Goal: Information Seeking & Learning: Find specific fact

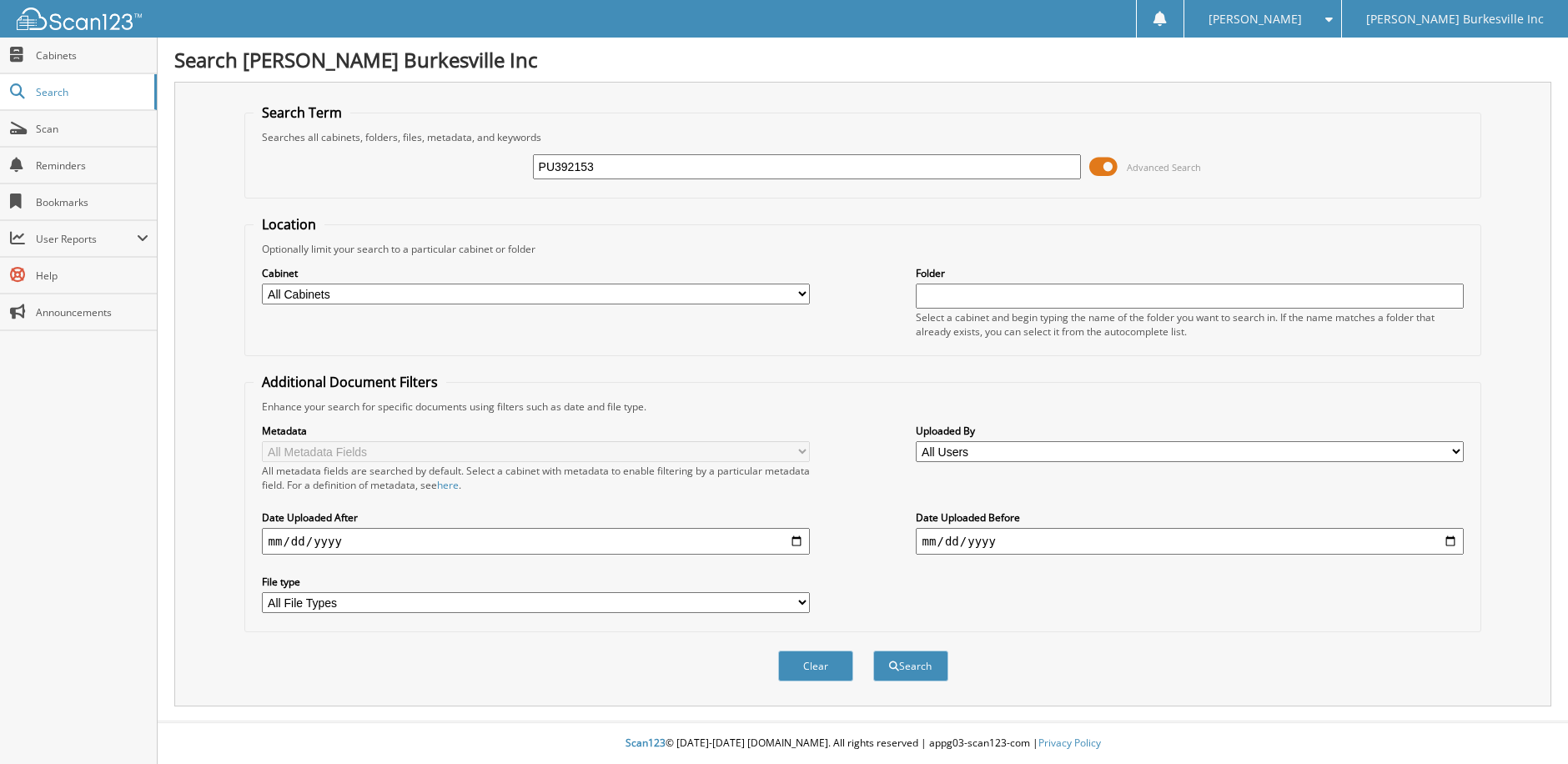
type input "PU392153"
click at [873, 651] on button "Search" at bounding box center [911, 666] width 75 height 31
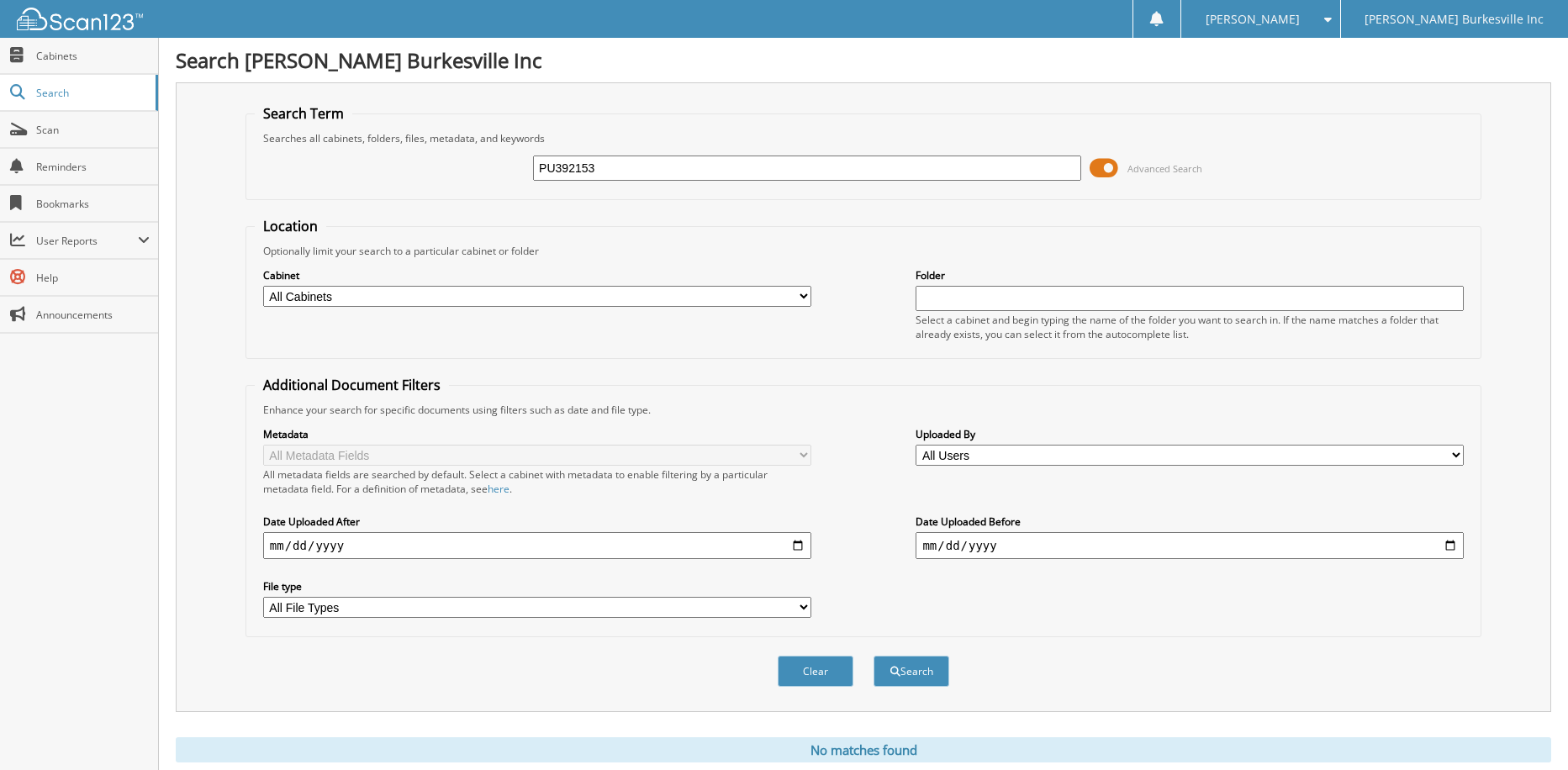
click at [623, 294] on select "All Cabinets ACCOUNTS PAYABLE 2024 ACCOUNTS PAYABLE 2025 CAR DEALS F&I Complian…" at bounding box center [537, 296] width 548 height 21
select select "20332"
click at [263, 286] on select "All Cabinets ACCOUNTS PAYABLE 2024 ACCOUNTS PAYABLE 2025 CAR DEALS F&I Complian…" at bounding box center [537, 296] width 548 height 21
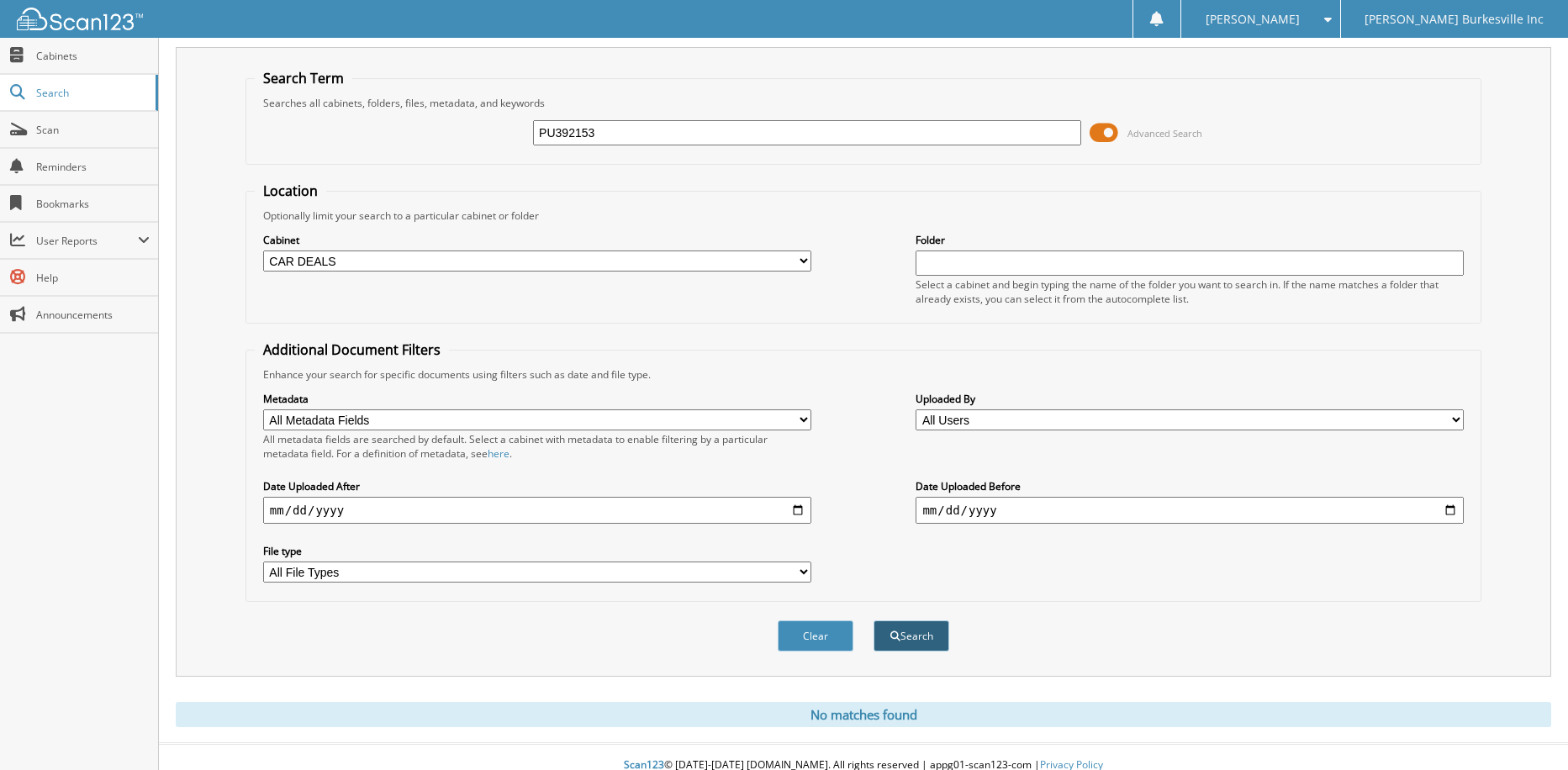
scroll to position [52, 0]
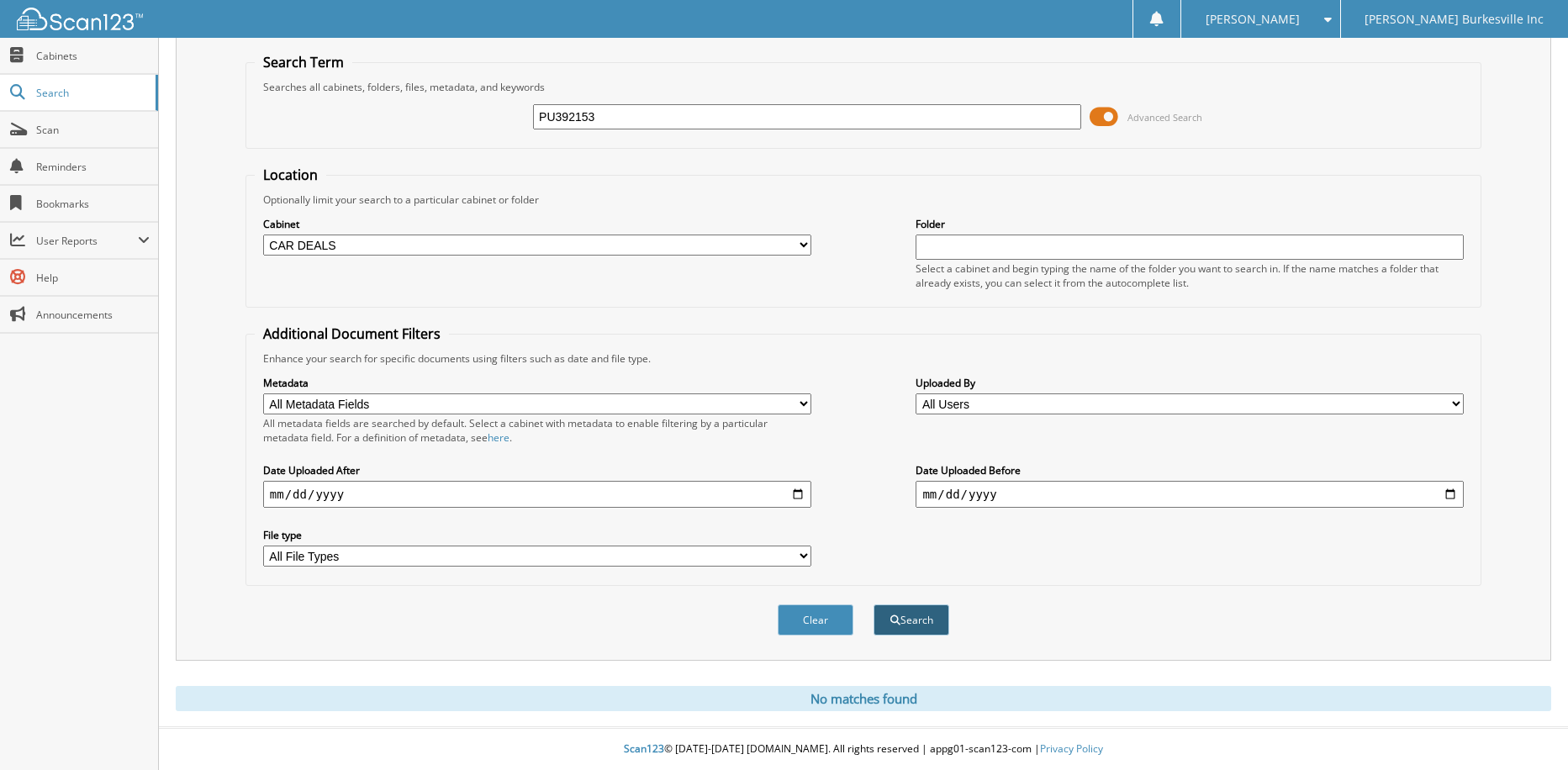
click at [927, 621] on button "Search" at bounding box center [911, 620] width 76 height 31
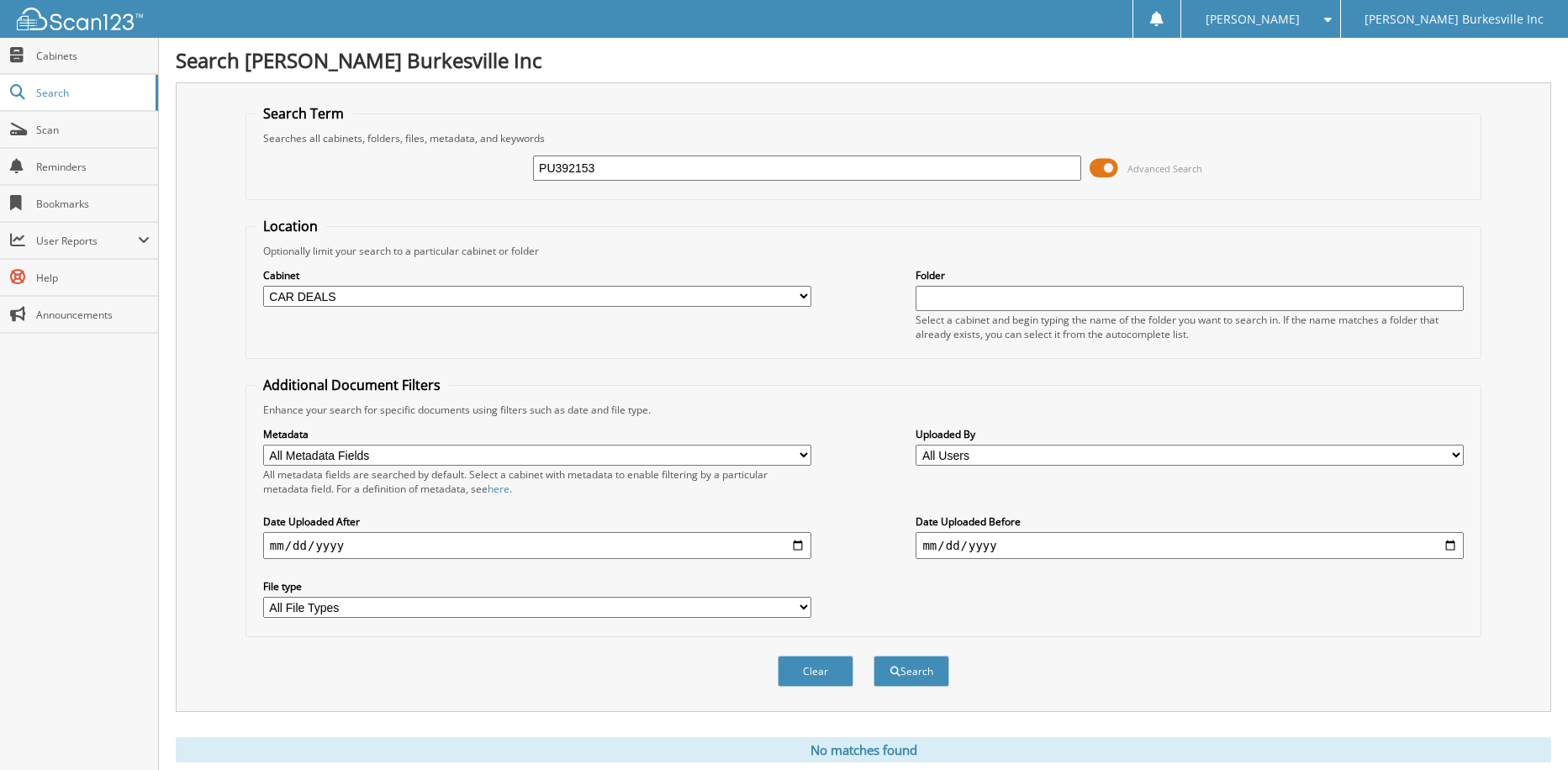
drag, startPoint x: 625, startPoint y: 166, endPoint x: 482, endPoint y: 168, distance: 143.0
click at [482, 168] on div "PU392153 Advanced Search" at bounding box center [863, 167] width 1217 height 45
type input "SMITH, NANCY"
click at [873, 656] on button "Search" at bounding box center [911, 671] width 76 height 31
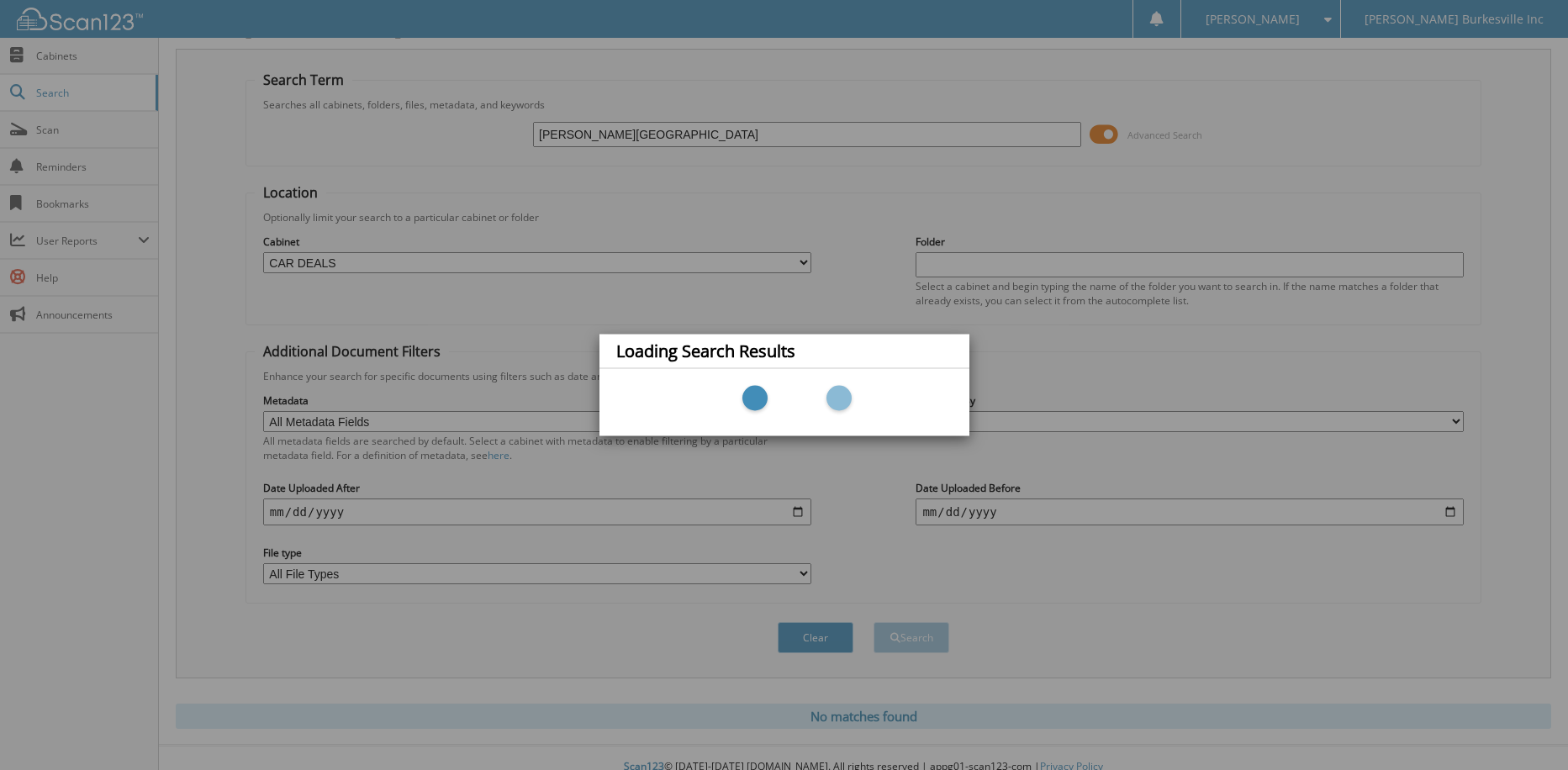
scroll to position [52, 0]
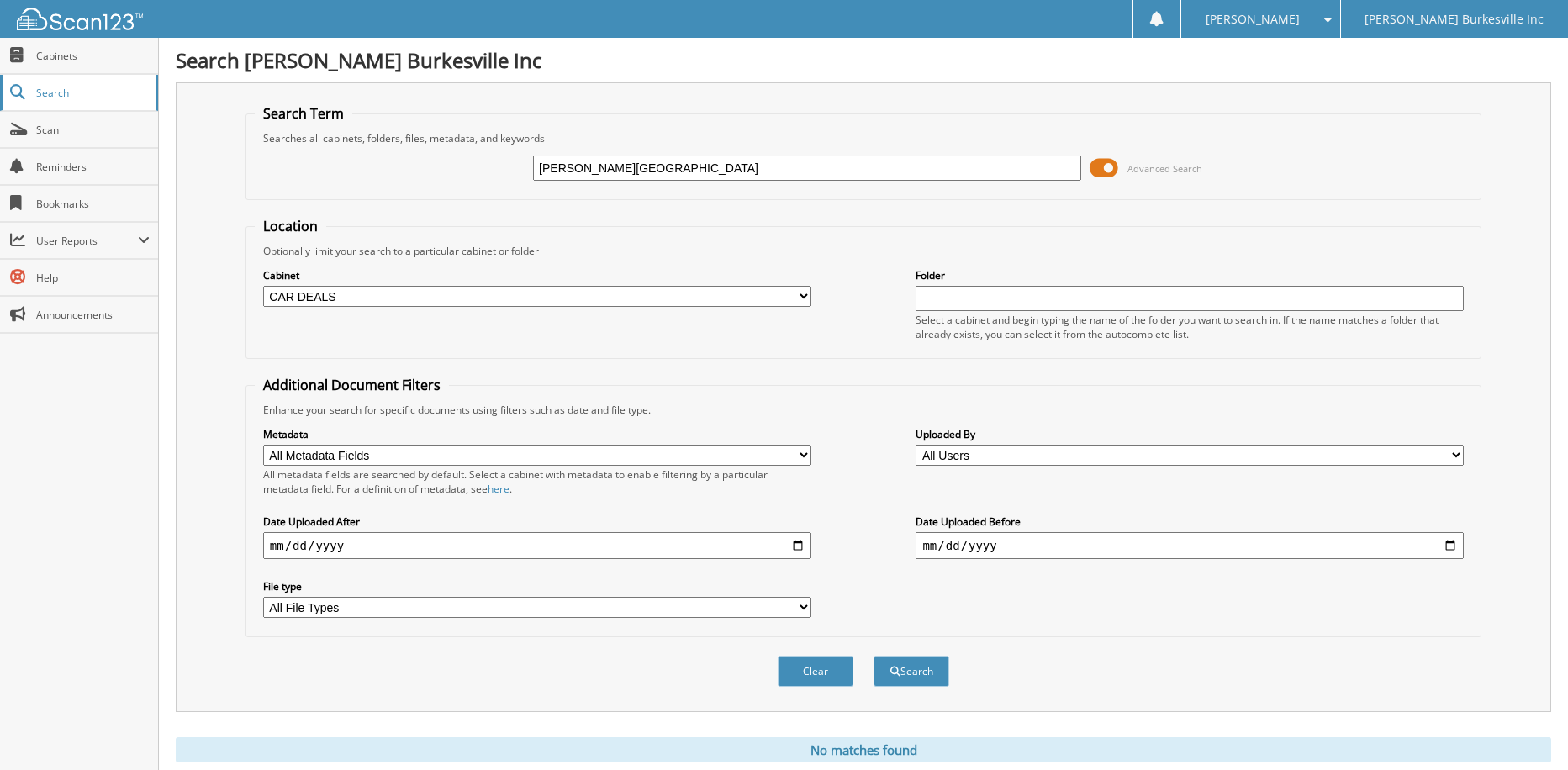
click at [70, 94] on span "Search" at bounding box center [91, 93] width 111 height 15
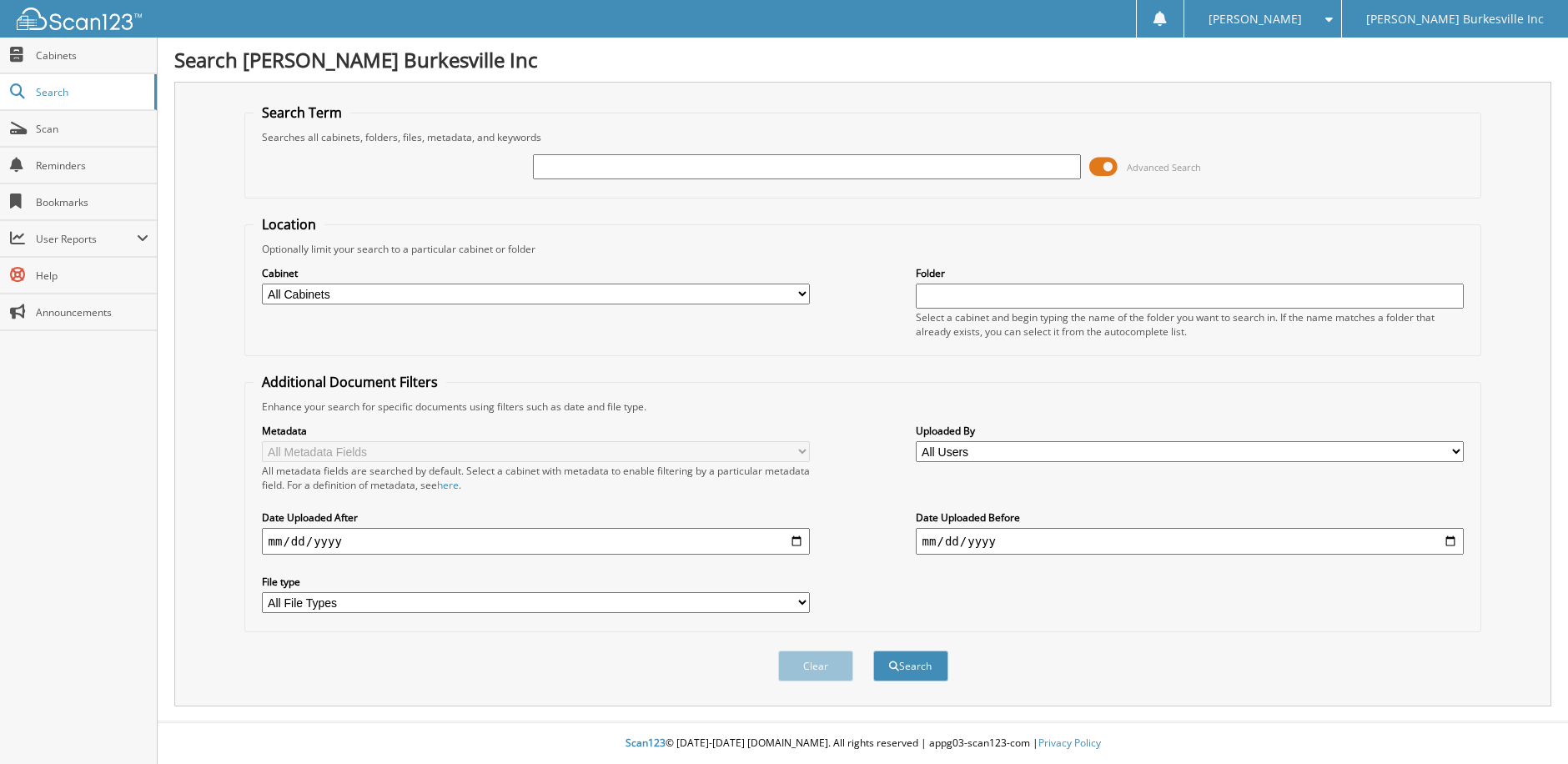
click at [649, 165] on input "text" at bounding box center [808, 166] width 549 height 25
type input "TL137558"
click at [873, 651] on button "Search" at bounding box center [911, 666] width 75 height 31
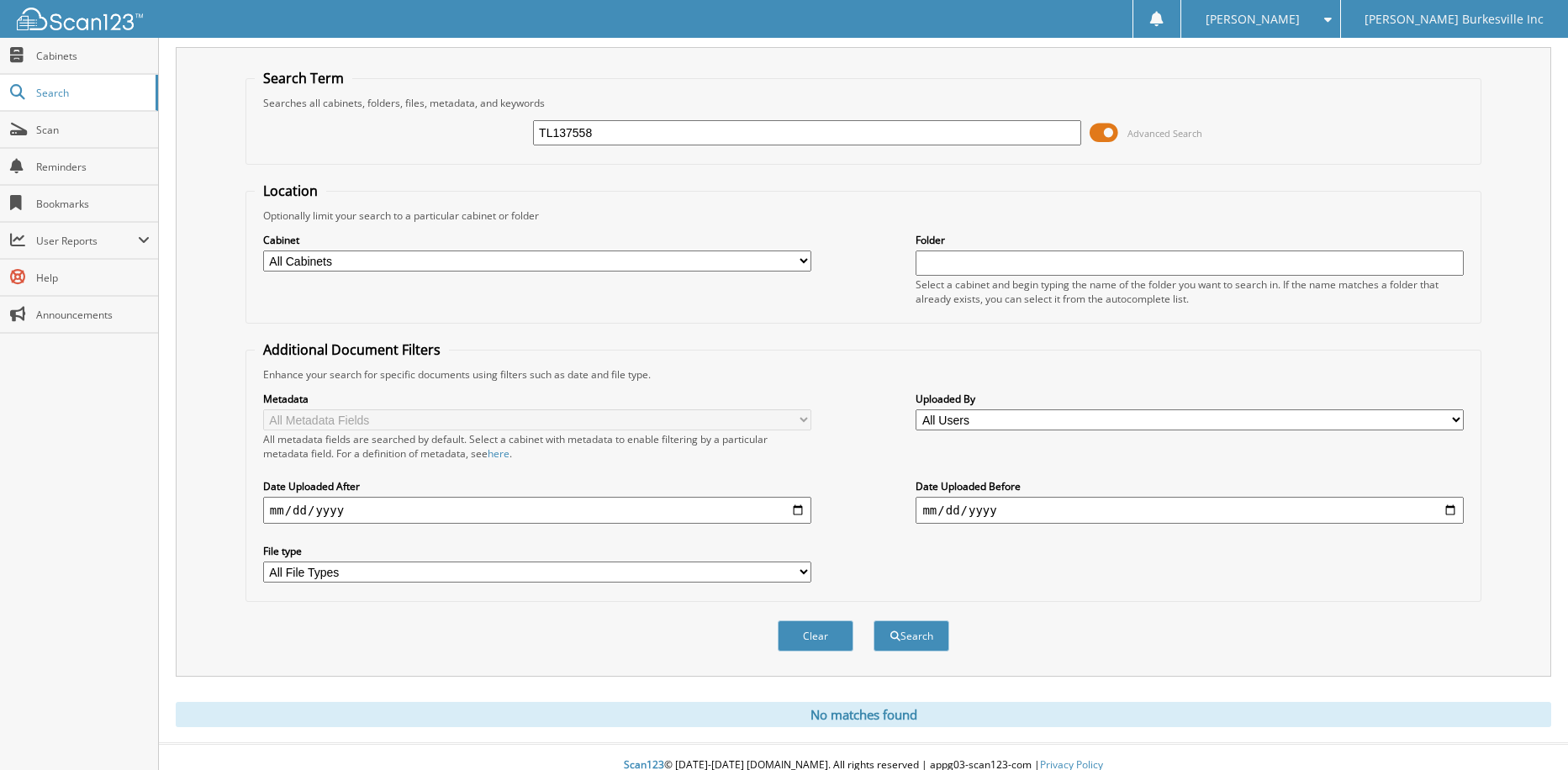
scroll to position [52, 0]
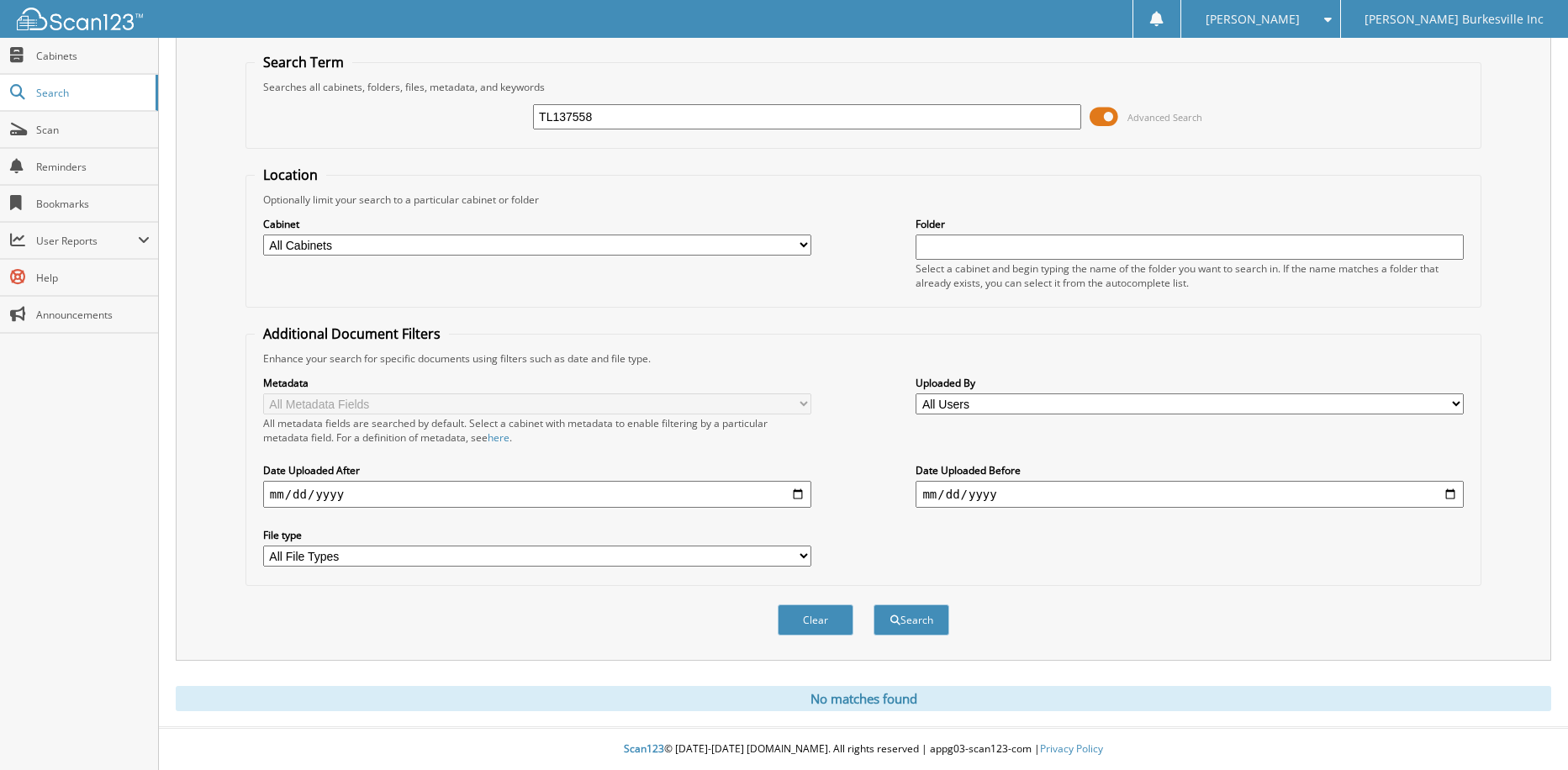
click at [641, 126] on div "TL137558" at bounding box center [807, 116] width 548 height 28
drag, startPoint x: 608, startPoint y: 126, endPoint x: 462, endPoint y: 136, distance: 146.3
click at [462, 136] on div "TL137558 Advanced Search" at bounding box center [863, 117] width 1217 height 45
type input "PZ219491"
click at [873, 604] on button "Search" at bounding box center [911, 620] width 76 height 31
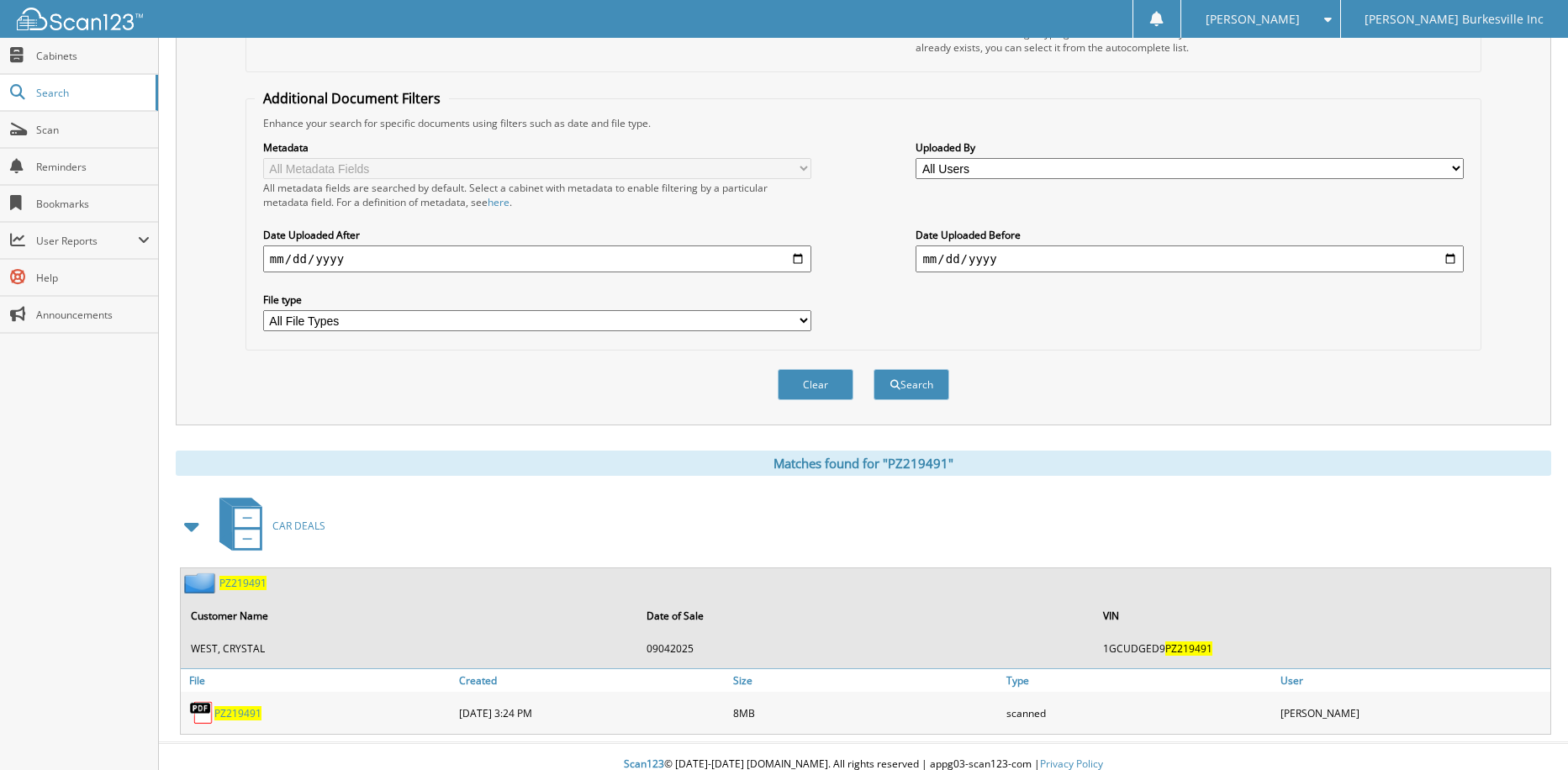
scroll to position [302, 0]
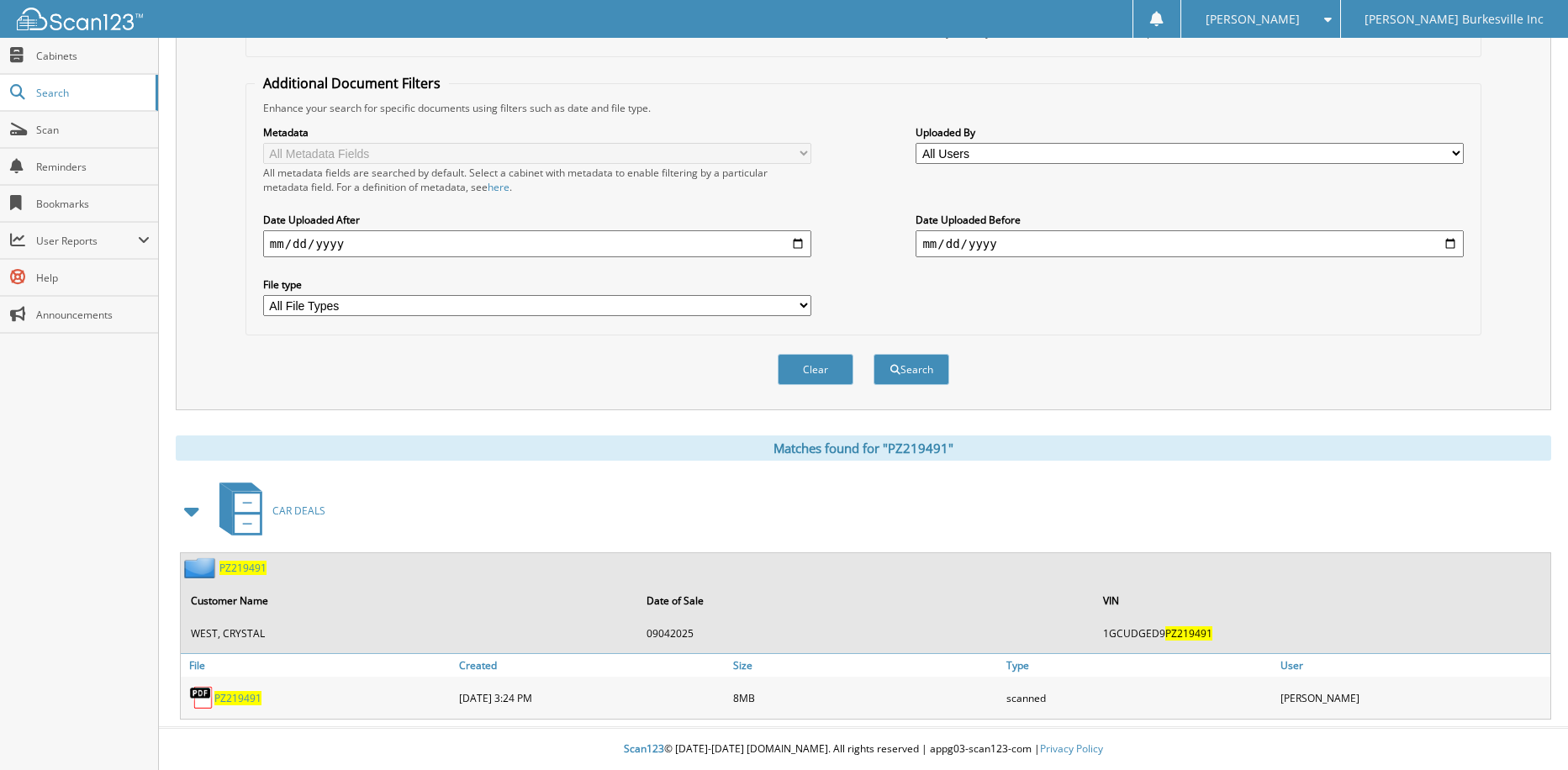
click at [238, 572] on span "PZ219491" at bounding box center [242, 567] width 47 height 15
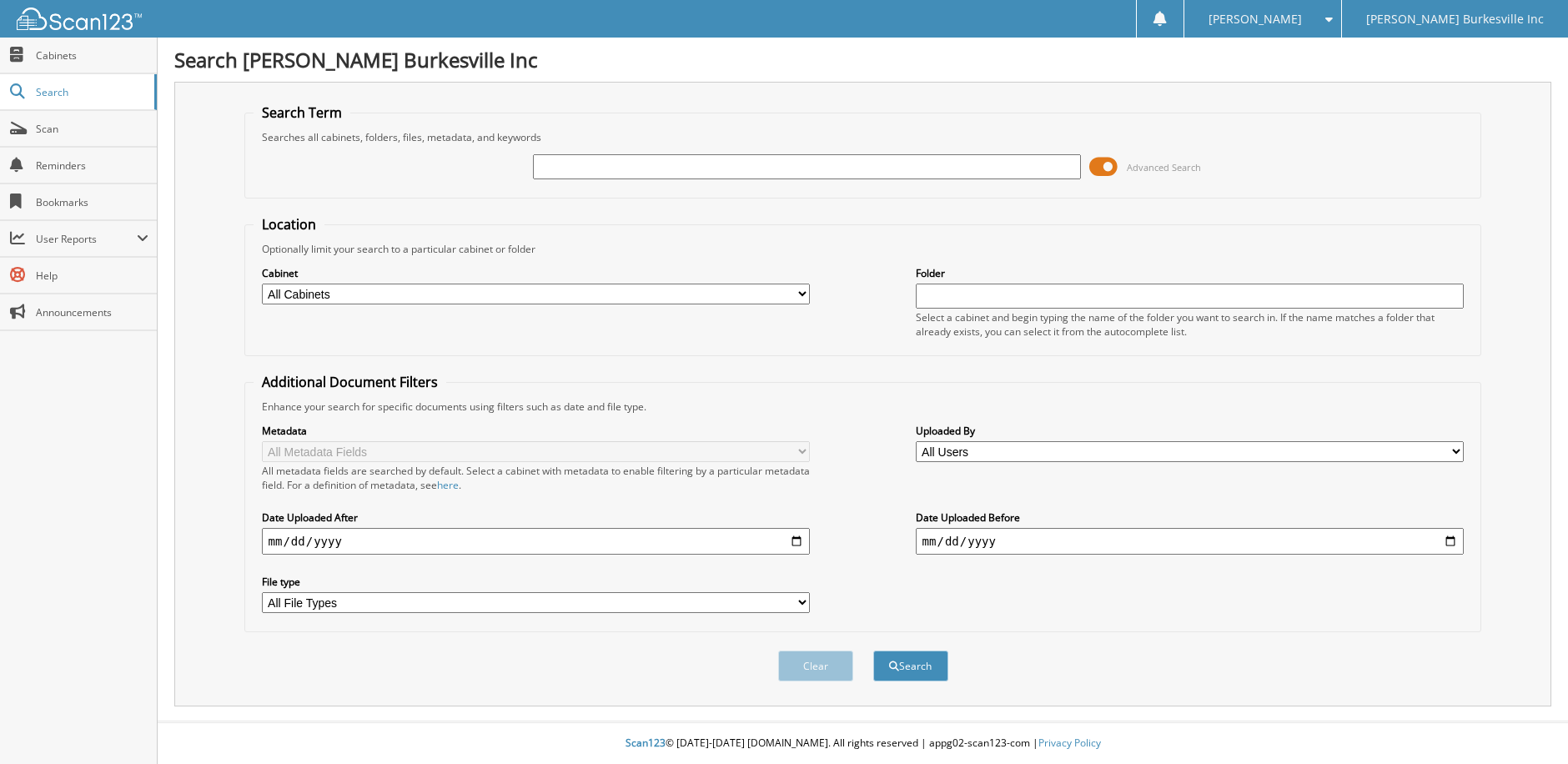
click at [738, 290] on select "All Cabinets ACCOUNTS PAYABLE 2024 ACCOUNTS PAYABLE 2025 CAR DEALS F&I Complian…" at bounding box center [536, 294] width 549 height 20
select select "20332"
click at [262, 284] on select "All Cabinets ACCOUNTS PAYABLE 2024 ACCOUNTS PAYABLE 2025 CAR DEALS F&I Complian…" at bounding box center [536, 294] width 549 height 20
click at [597, 179] on div at bounding box center [808, 166] width 549 height 28
click at [586, 174] on input "text" at bounding box center [808, 166] width 549 height 25
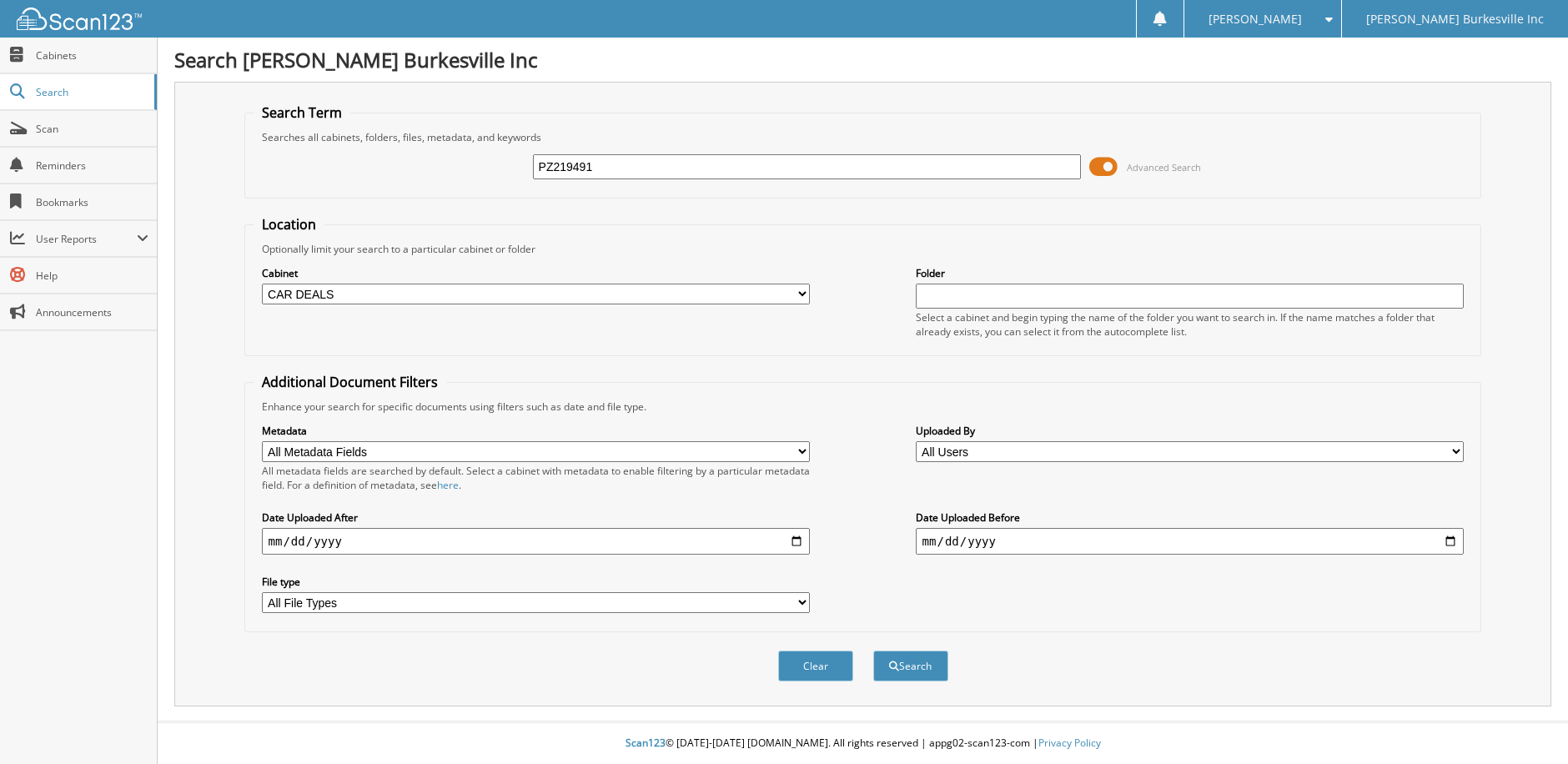
type input "PZ219491"
click at [873, 651] on button "Search" at bounding box center [911, 666] width 75 height 31
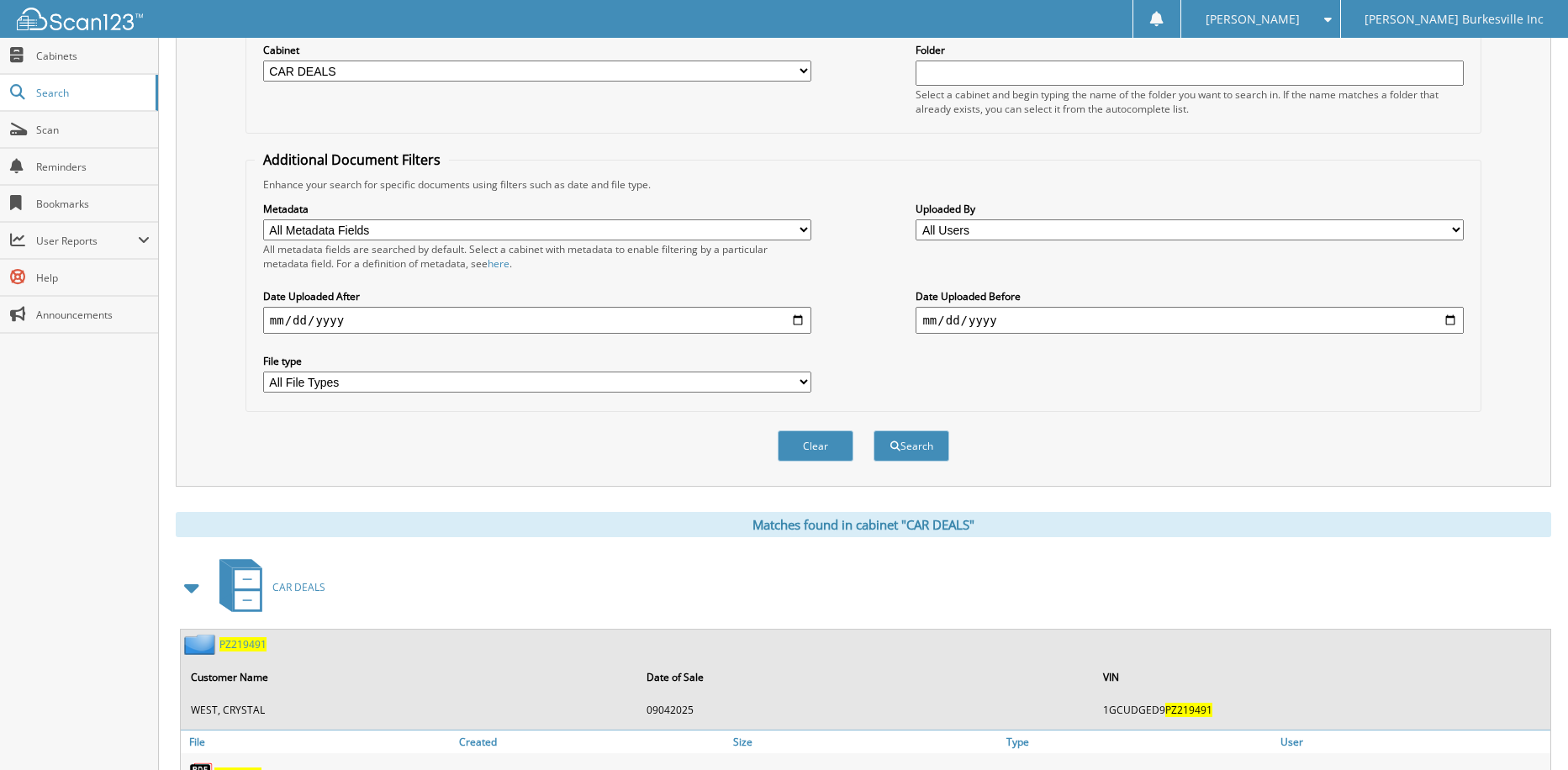
scroll to position [302, 0]
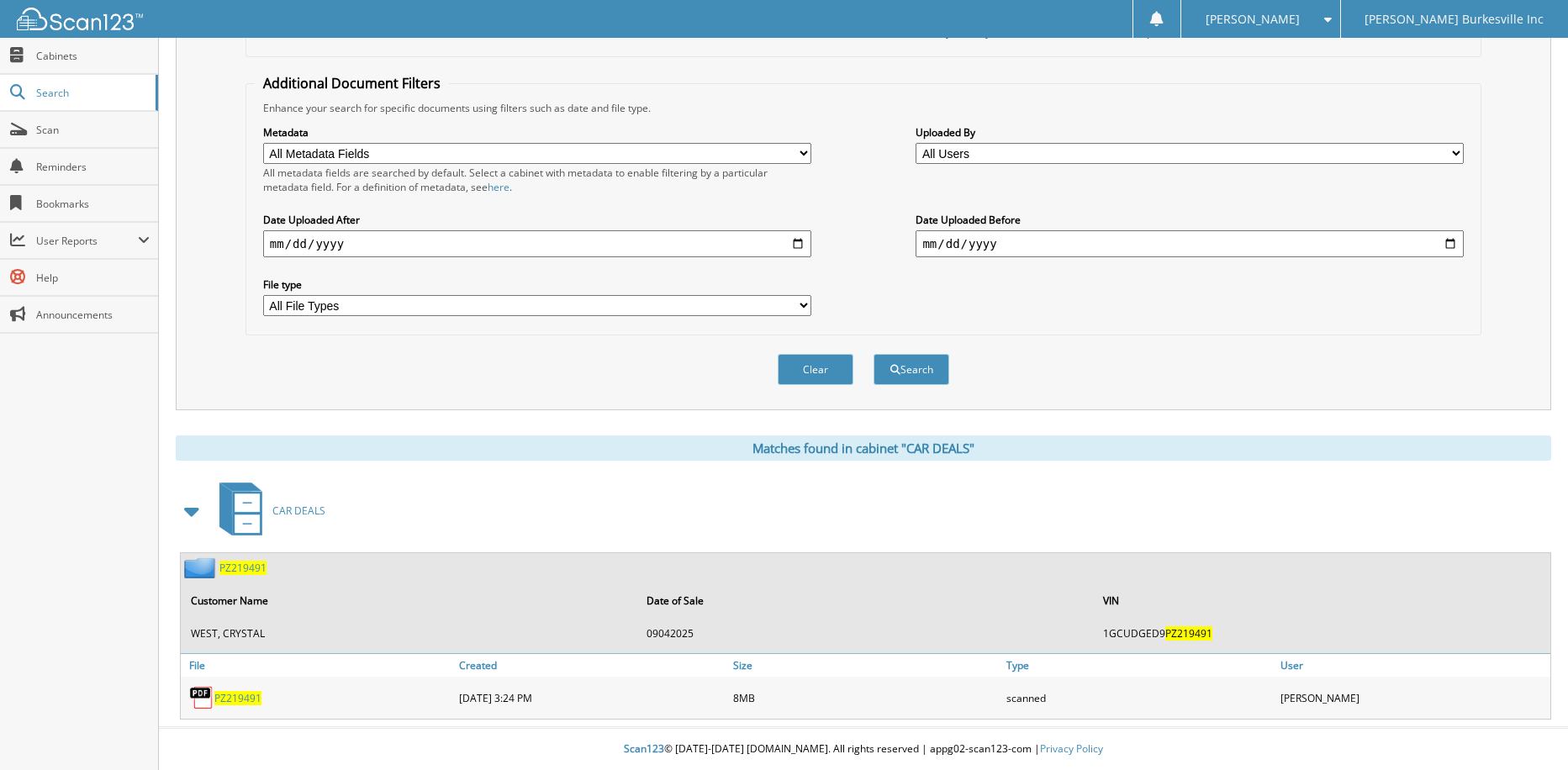
click at [233, 701] on span "PZ219491" at bounding box center [238, 698] width 47 height 15
click at [199, 572] on img at bounding box center [201, 567] width 35 height 21
click at [193, 512] on span at bounding box center [191, 511] width 23 height 30
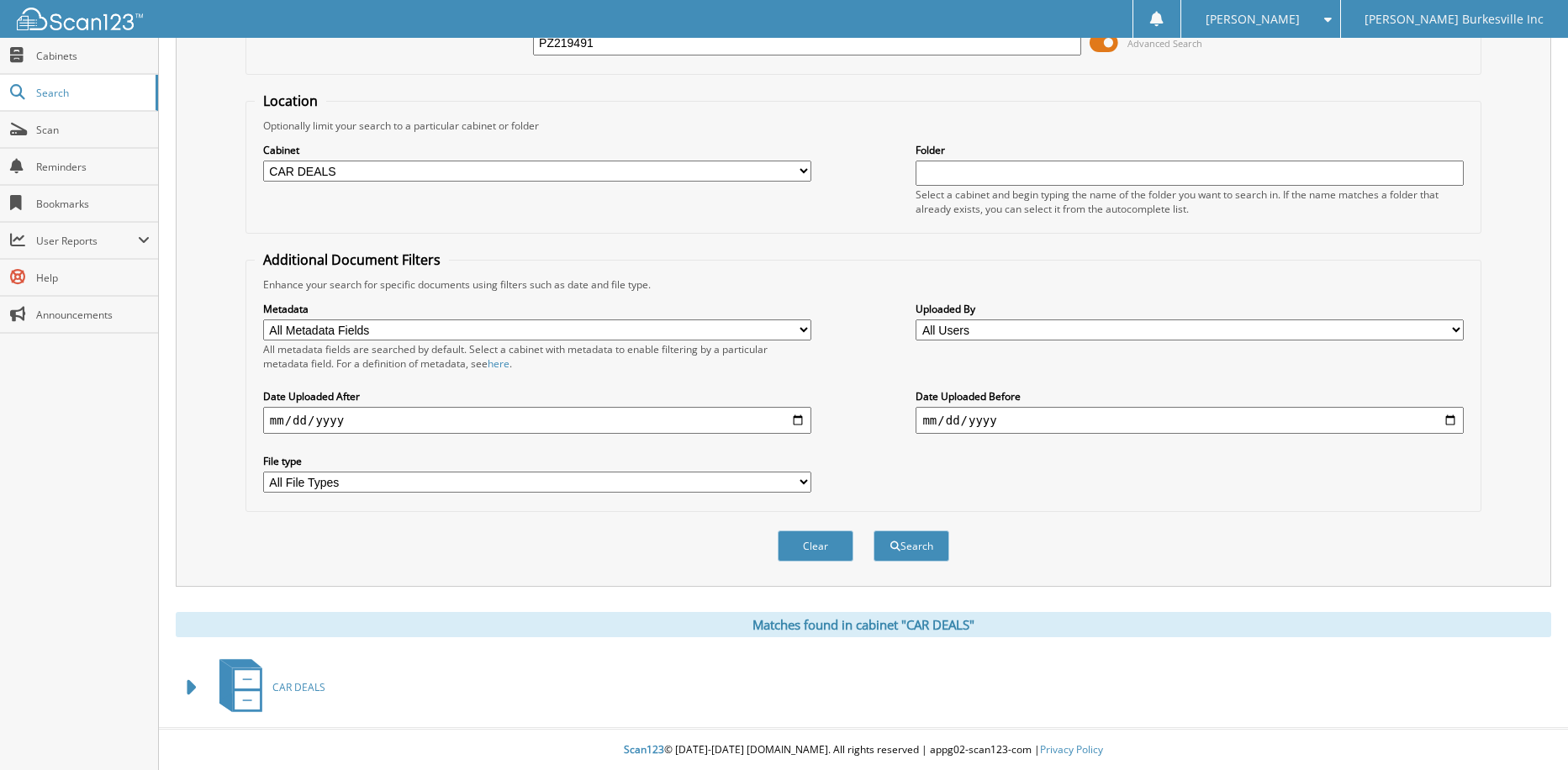
scroll to position [127, 0]
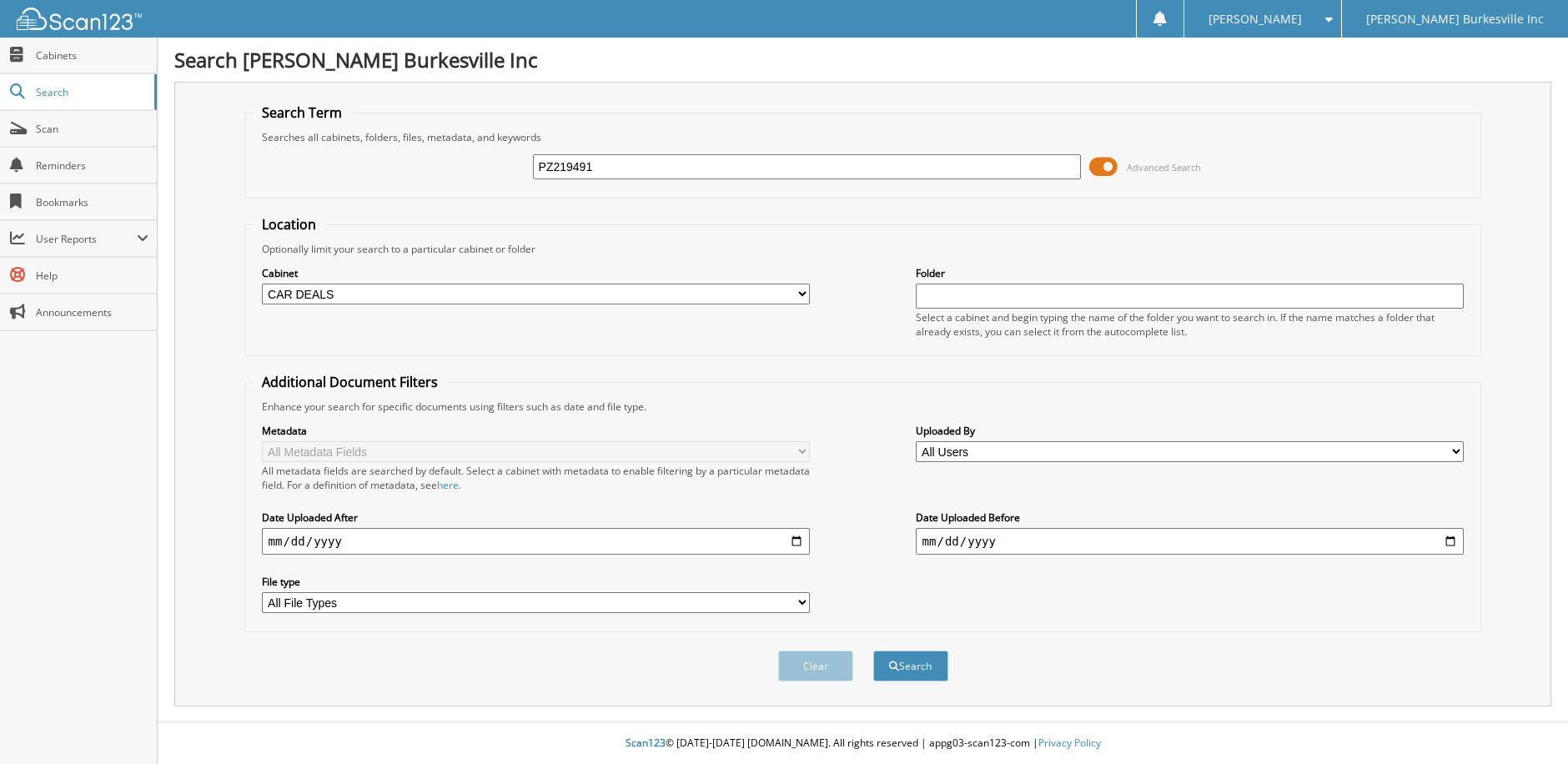
select select "20332"
click at [49, 59] on span "Cabinets" at bounding box center [92, 55] width 112 height 14
type input "pm572883"
click at [896, 658] on button "Search" at bounding box center [911, 666] width 75 height 31
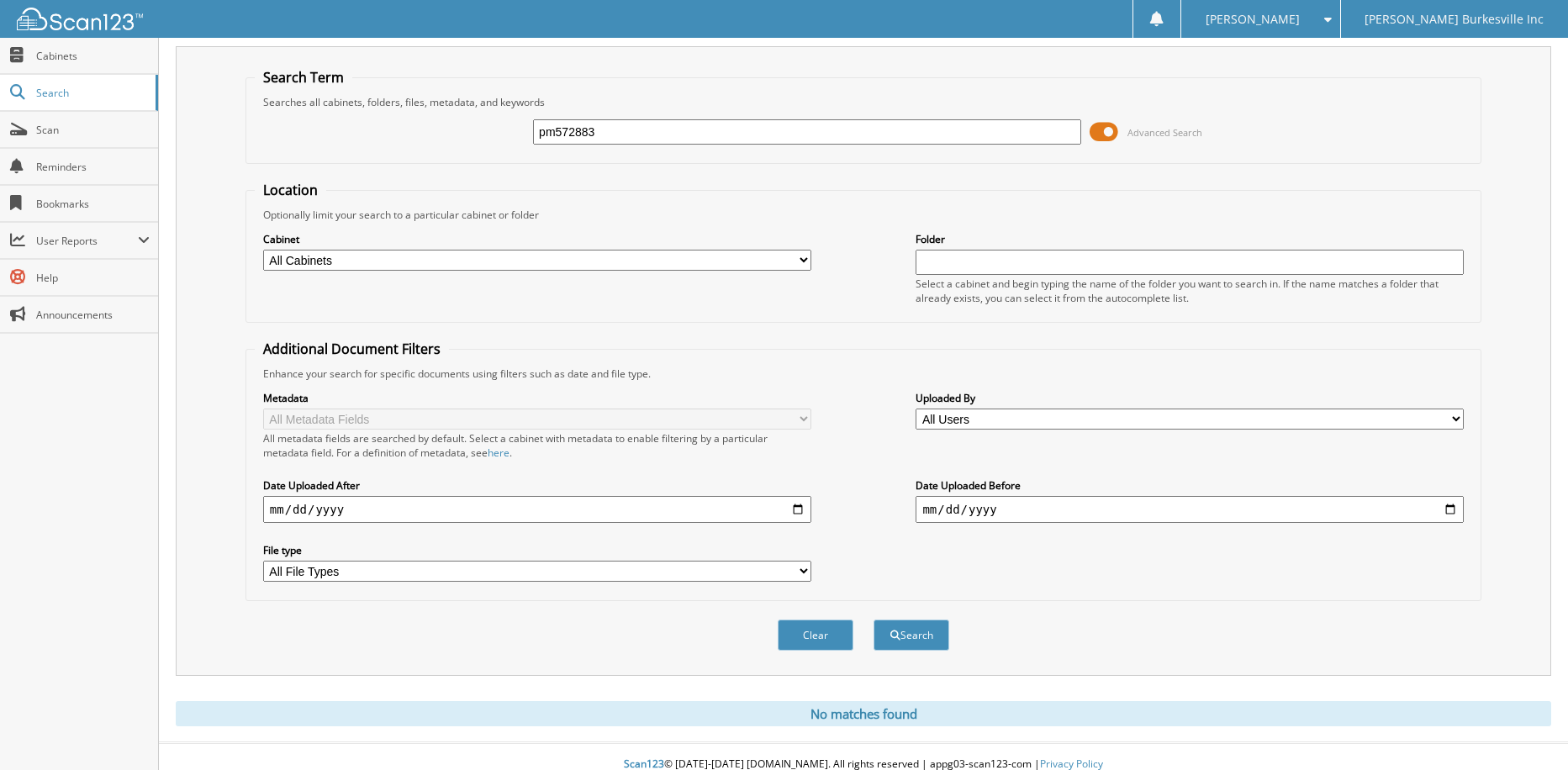
scroll to position [52, 0]
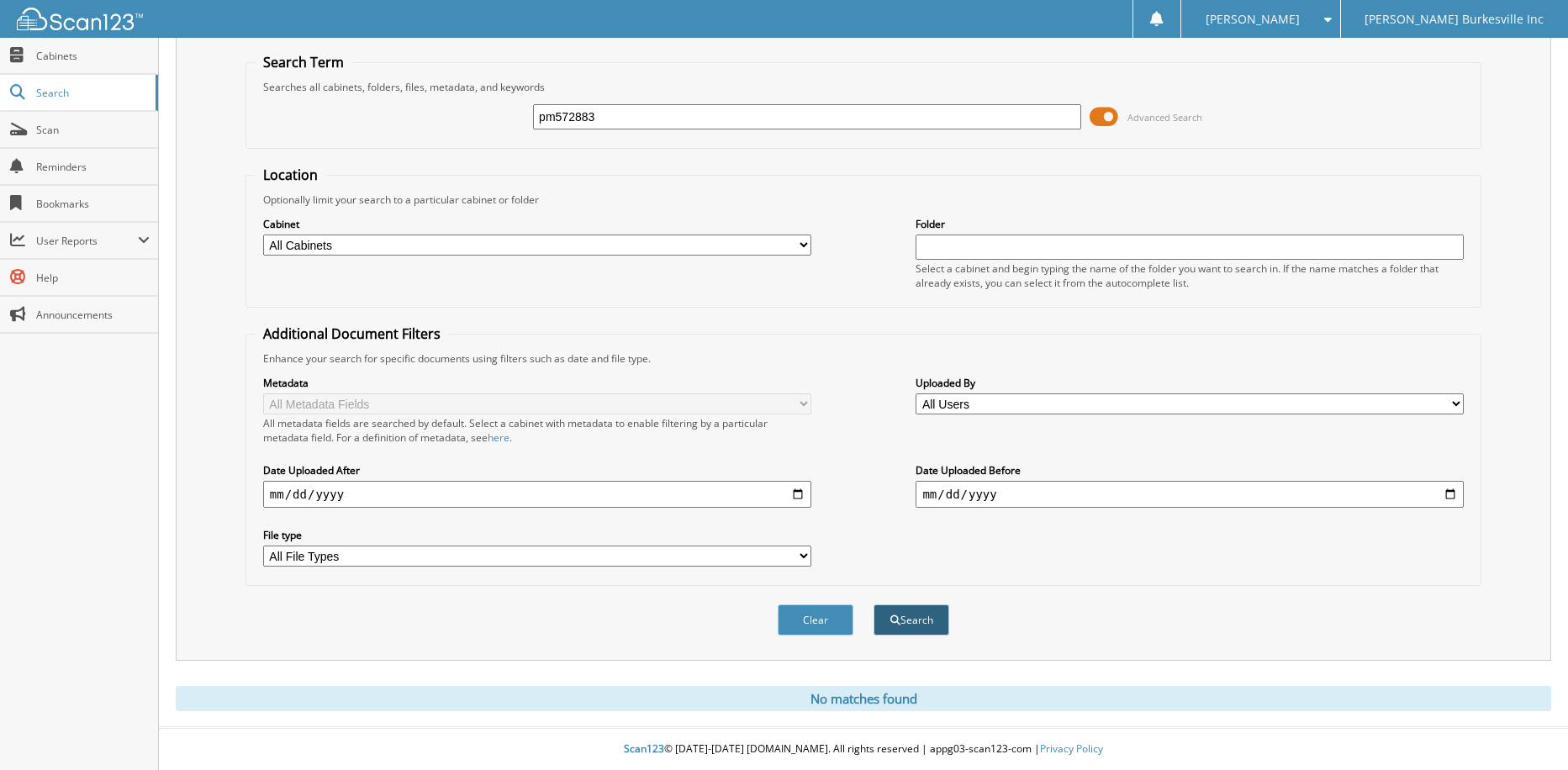
click at [929, 612] on button "Search" at bounding box center [911, 620] width 76 height 31
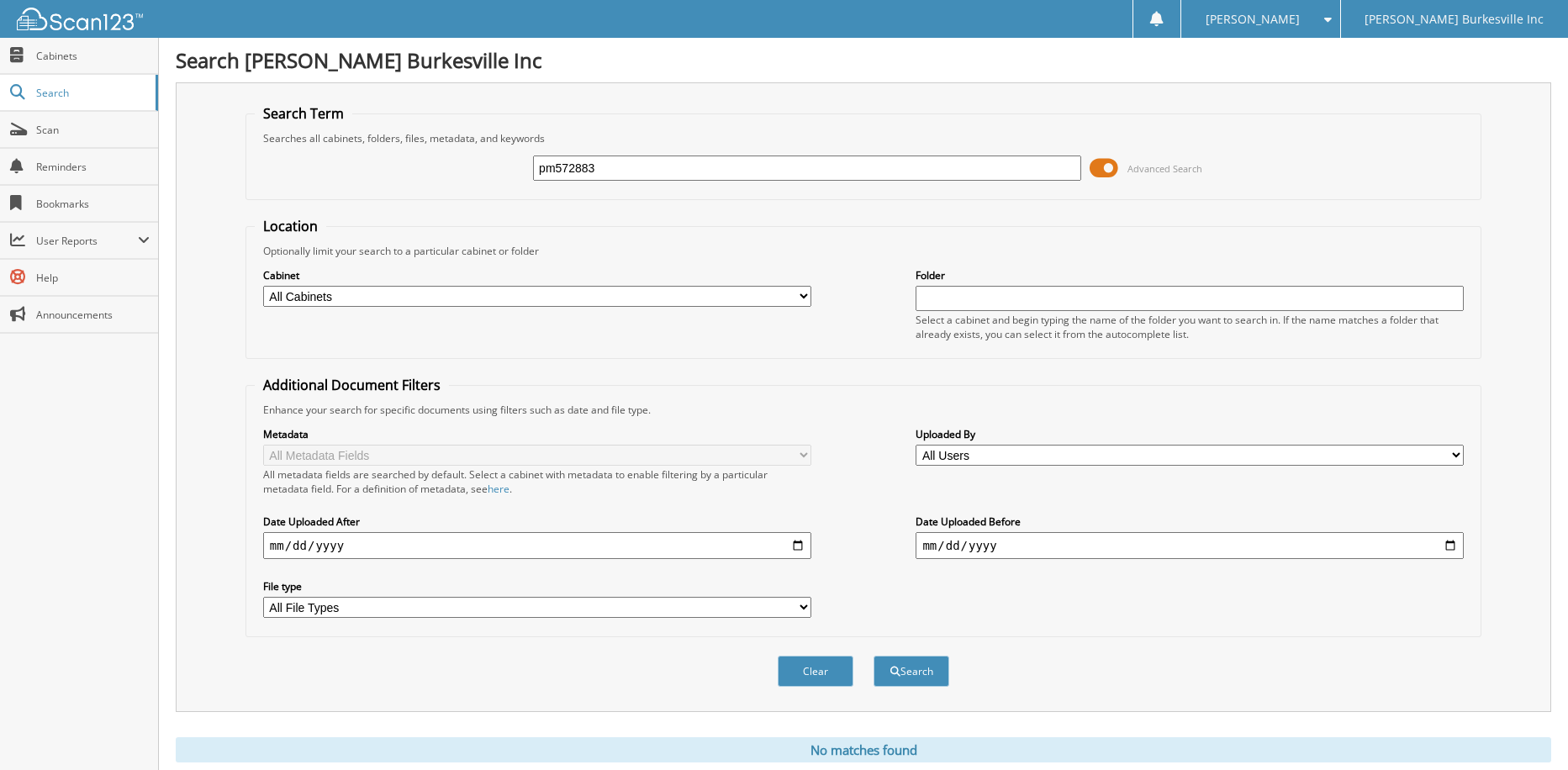
drag, startPoint x: 622, startPoint y: 171, endPoint x: 400, endPoint y: 177, distance: 222.1
click at [400, 177] on div "pm572883 Advanced Search" at bounding box center [863, 167] width 1217 height 45
type input "PM572883"
click at [873, 656] on button "Search" at bounding box center [911, 671] width 76 height 31
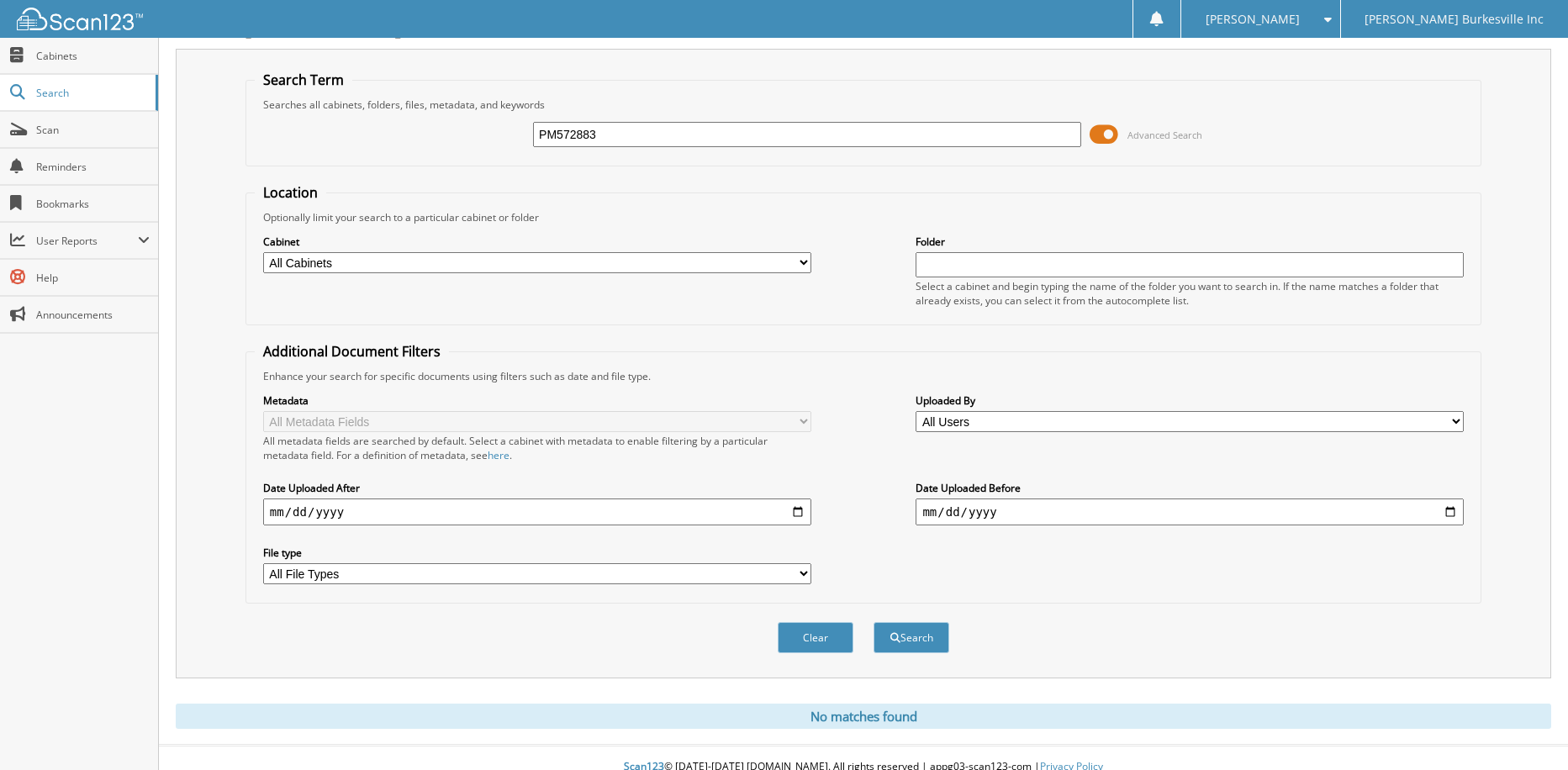
scroll to position [52, 0]
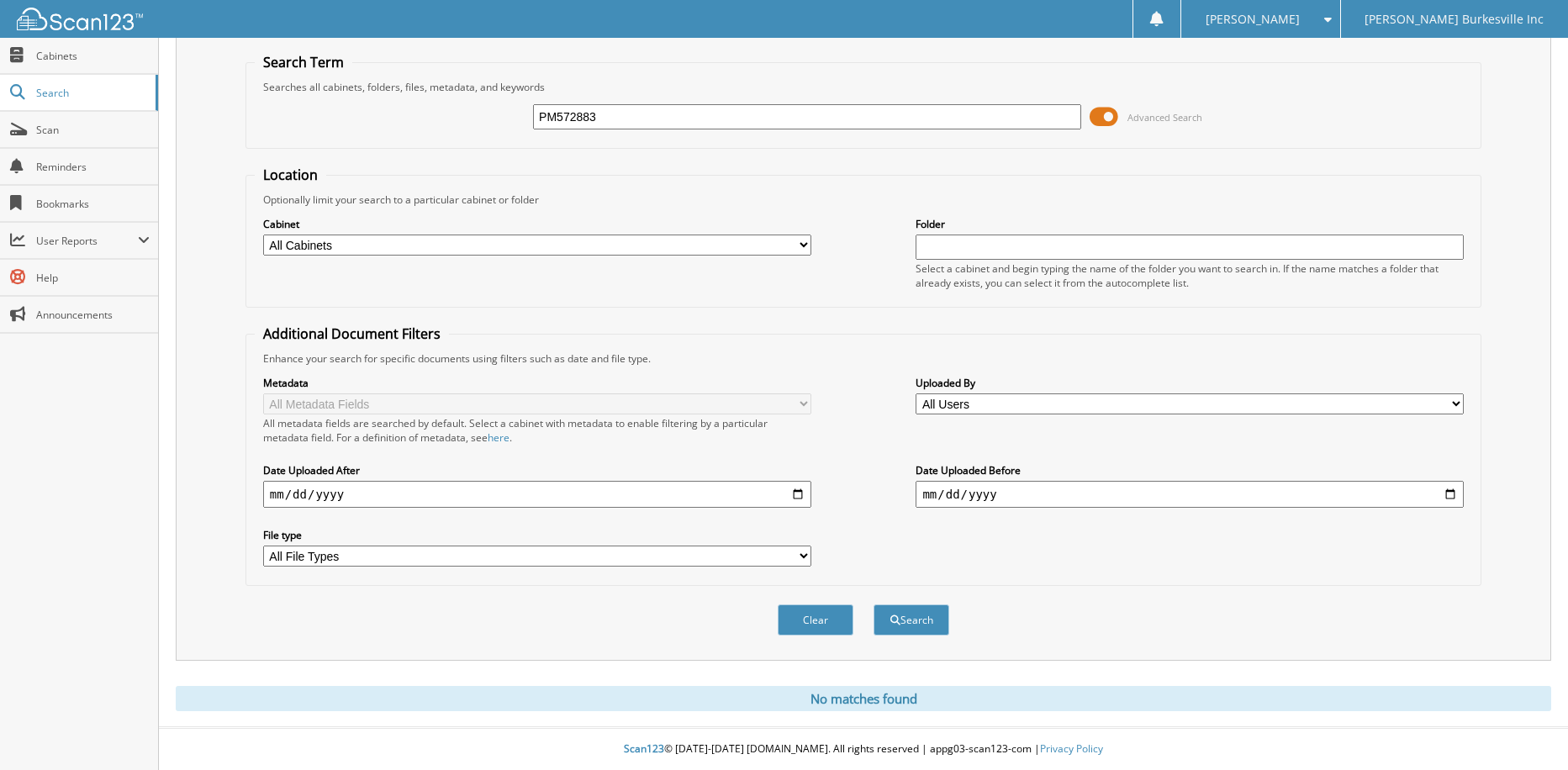
click at [648, 122] on input "PM572883" at bounding box center [807, 116] width 548 height 25
type input "P"
type input "[PERSON_NAME]"
click at [873, 604] on button "Search" at bounding box center [911, 620] width 76 height 31
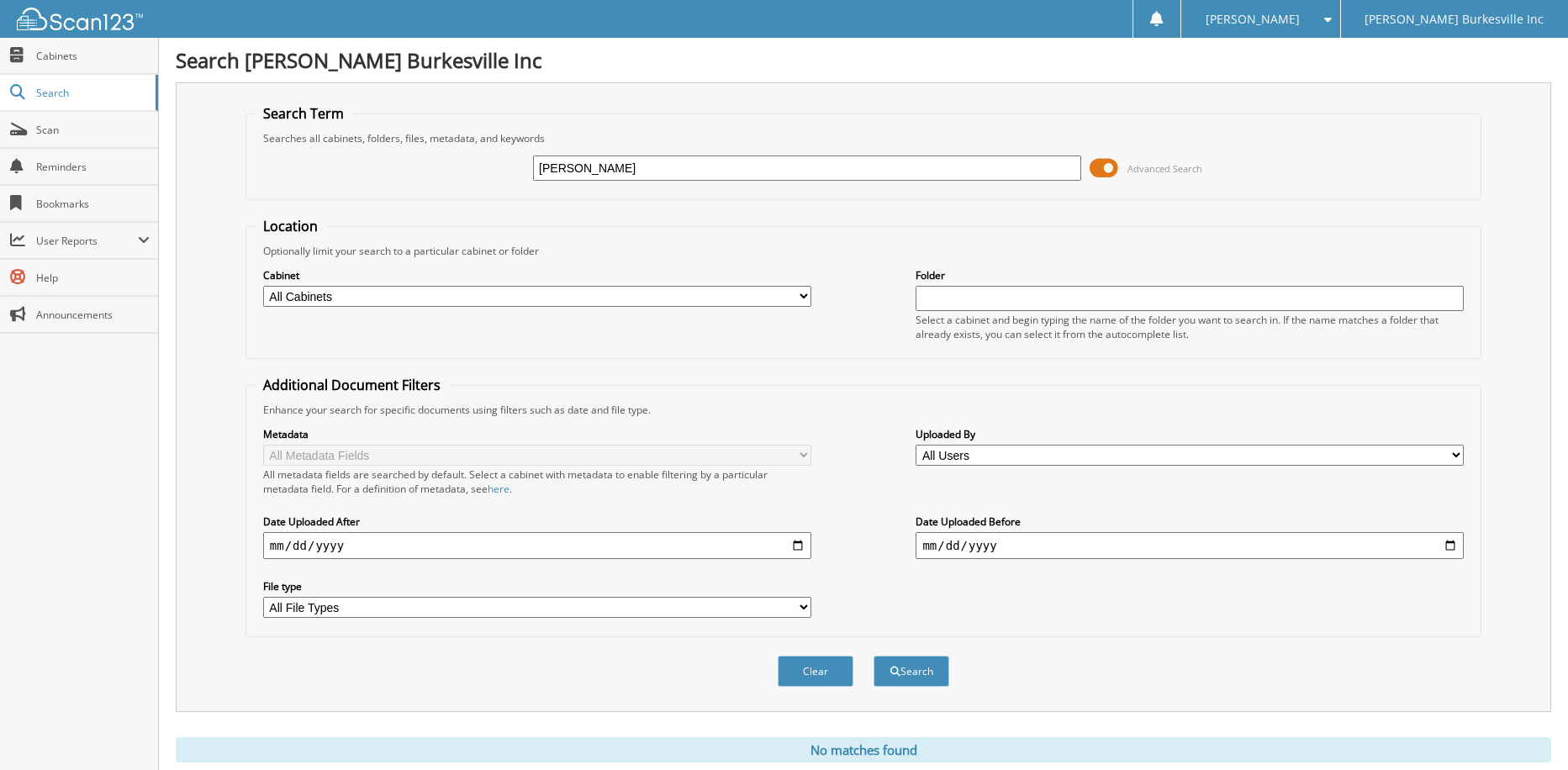
scroll to position [52, 0]
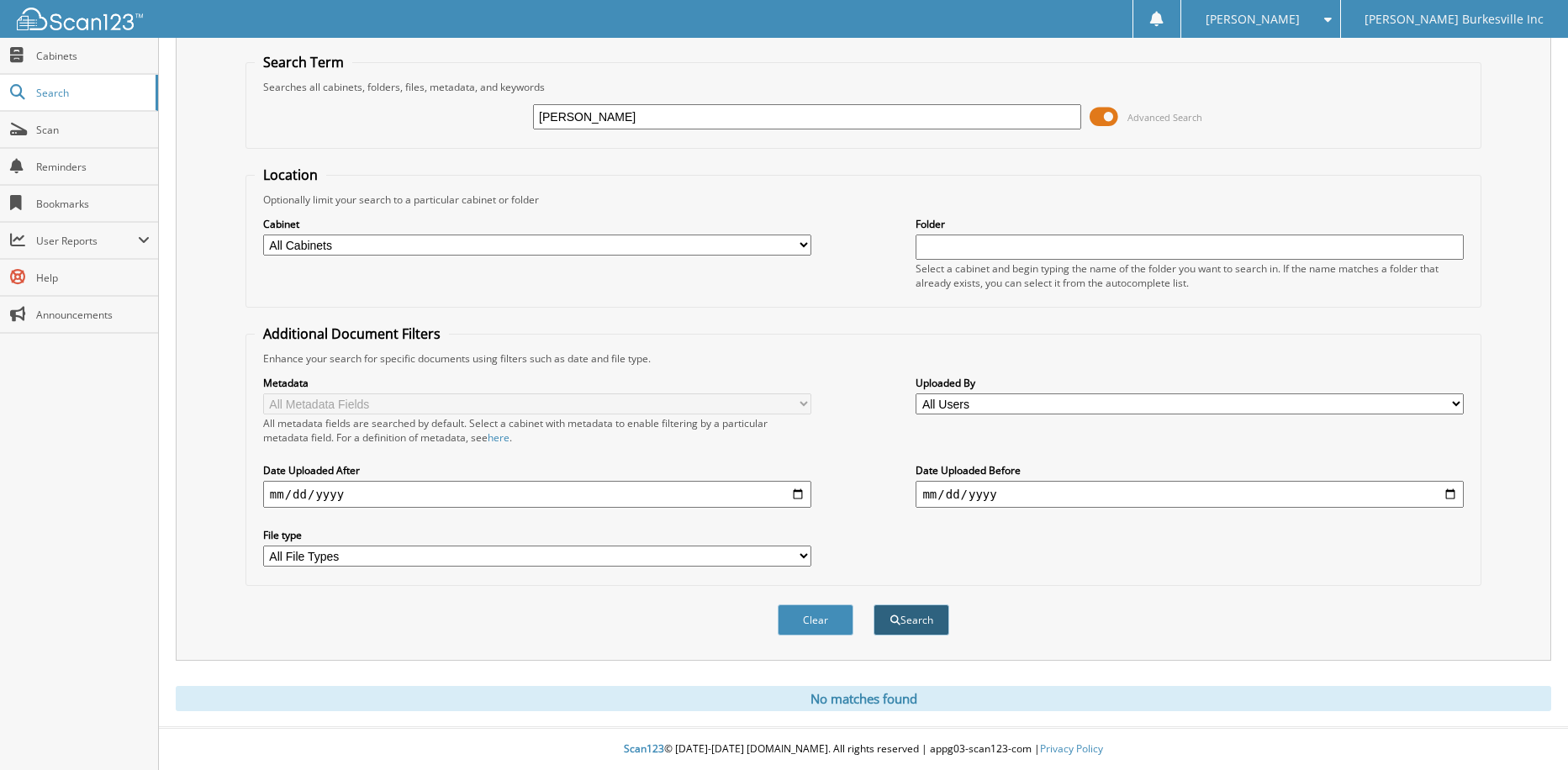
click at [925, 628] on button "Search" at bounding box center [911, 620] width 76 height 31
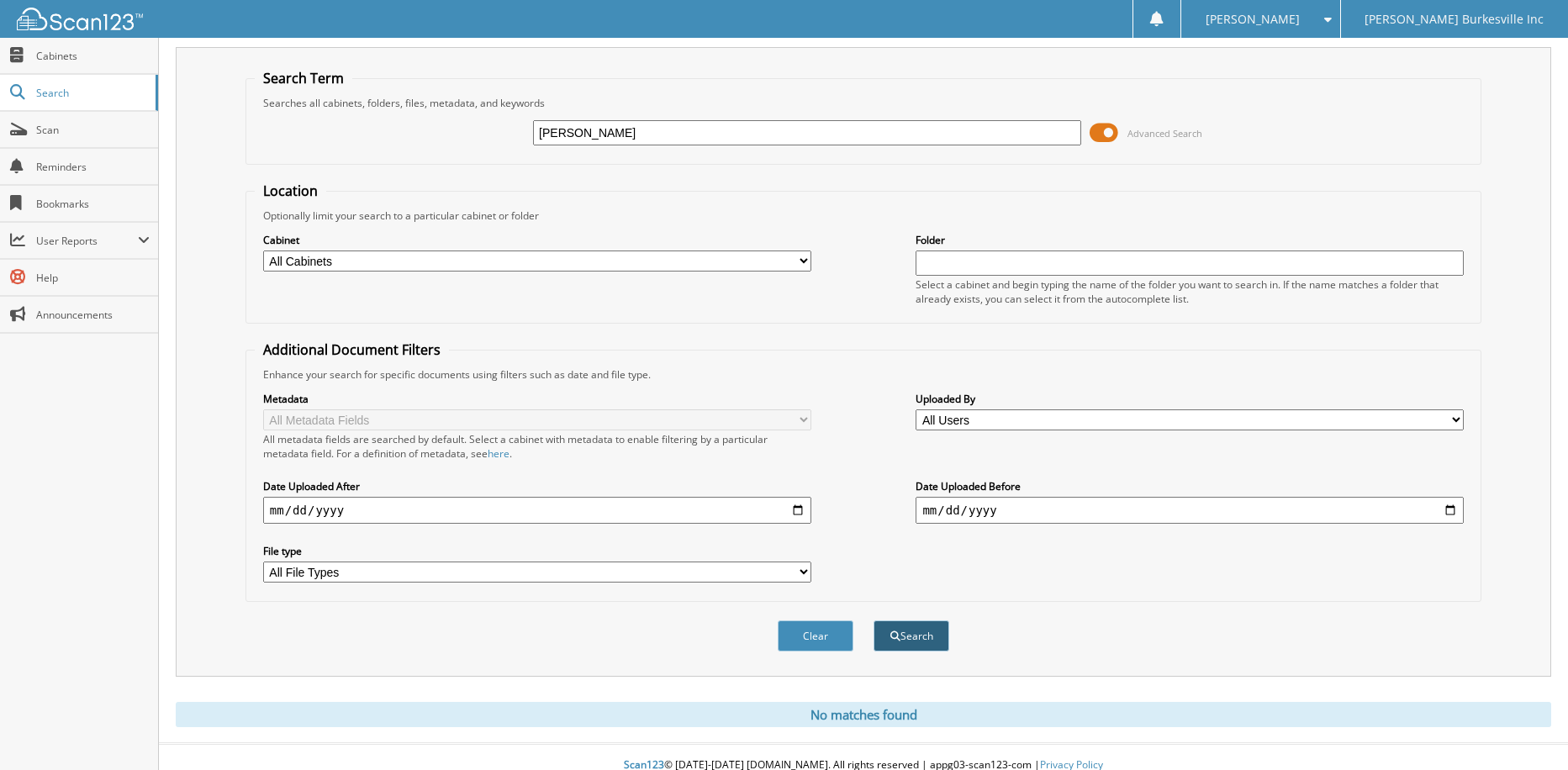
scroll to position [52, 0]
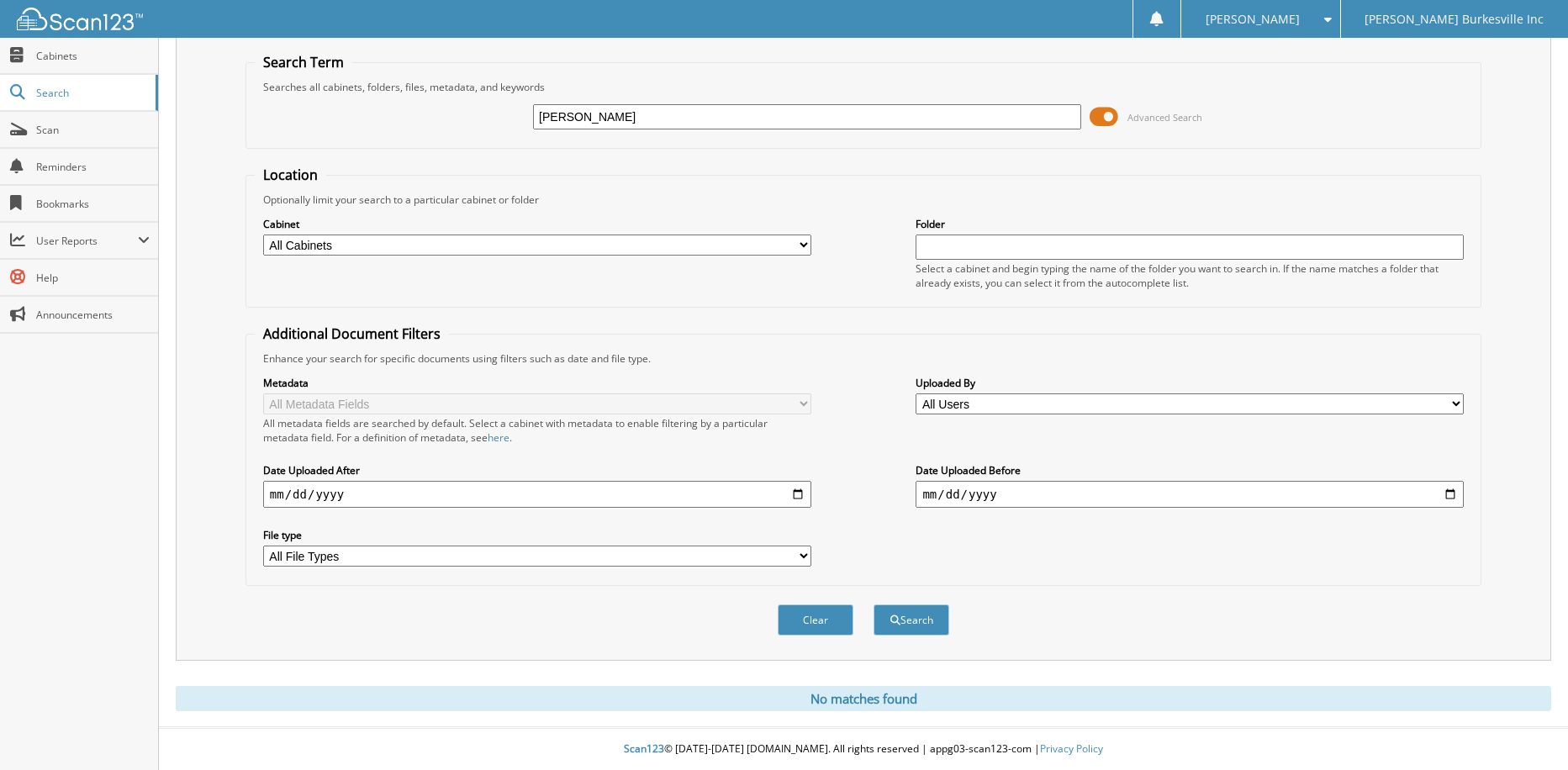
drag, startPoint x: 602, startPoint y: 110, endPoint x: 436, endPoint y: 132, distance: 167.5
click at [436, 132] on div "SCOVEL Advanced Search" at bounding box center [863, 117] width 1217 height 45
click at [653, 117] on input "[PERSON_NAME], N" at bounding box center [807, 116] width 548 height 25
type input "[PERSON_NAME], N"
click at [925, 619] on button "Search" at bounding box center [911, 620] width 76 height 31
